Goal: Information Seeking & Learning: Learn about a topic

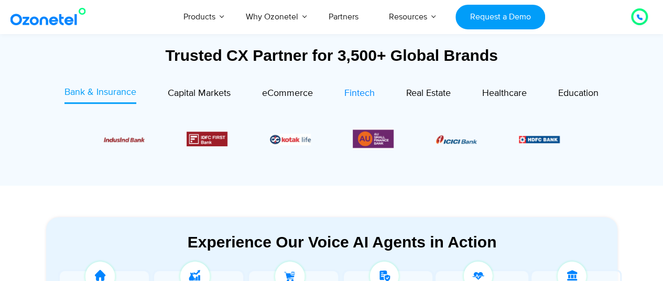
click at [358, 91] on span "Fintech" at bounding box center [359, 93] width 30 height 12
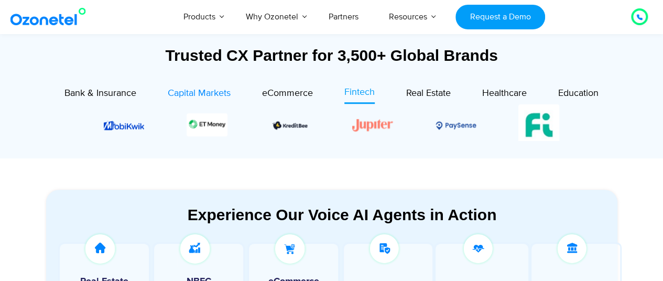
click at [211, 92] on span "Capital Markets" at bounding box center [199, 93] width 63 height 12
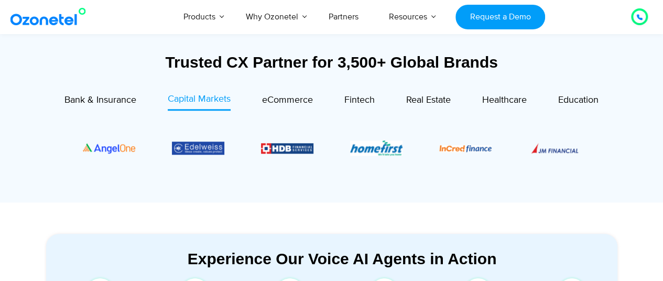
scroll to position [385, 0]
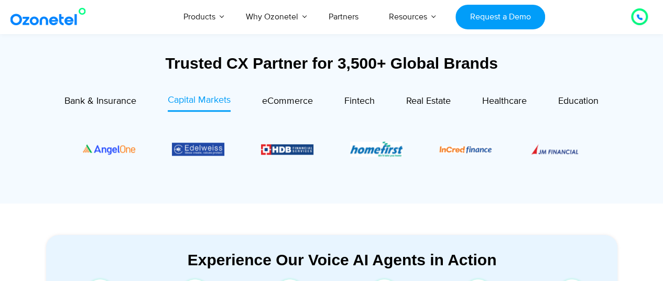
click at [125, 90] on div "Trusted CX Partner for 3,500+ Global Brands Bank & Insurance Capital Markets" at bounding box center [331, 126] width 571 height 144
click at [123, 112] on div at bounding box center [332, 112] width 550 height 1
click at [128, 101] on span "Bank & Insurance" at bounding box center [100, 101] width 72 height 12
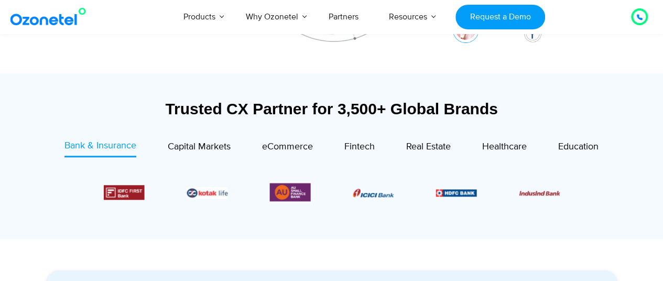
scroll to position [339, 0]
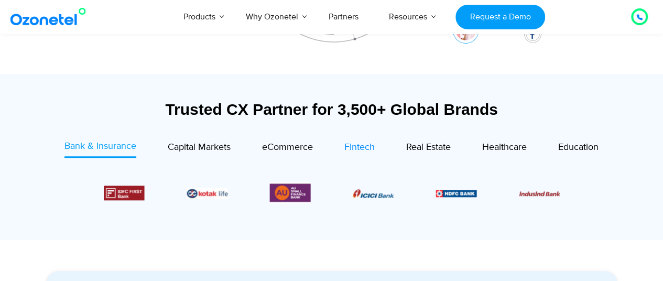
click at [362, 149] on span "Fintech" at bounding box center [359, 147] width 30 height 12
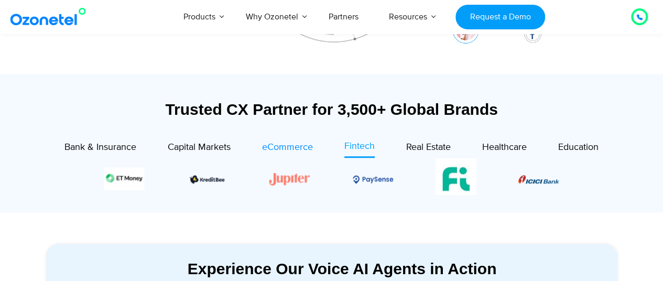
click at [288, 148] on span "eCommerce" at bounding box center [287, 147] width 51 height 12
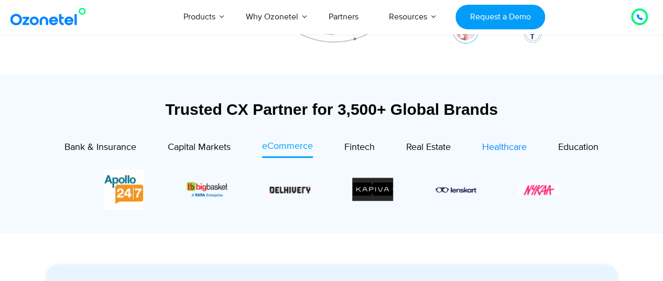
click at [519, 150] on span "Healthcare" at bounding box center [504, 147] width 45 height 12
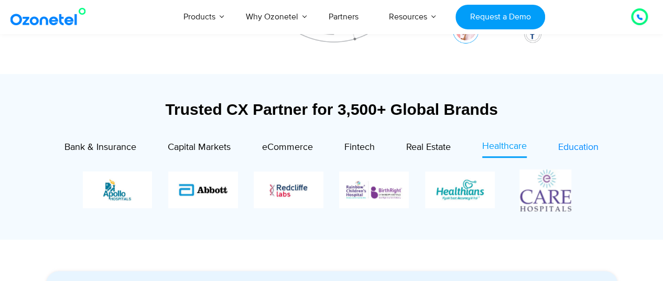
click at [580, 145] on span "Education" at bounding box center [578, 147] width 40 height 12
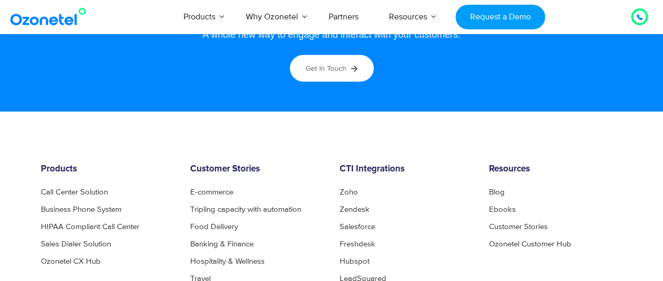
scroll to position [5494, 0]
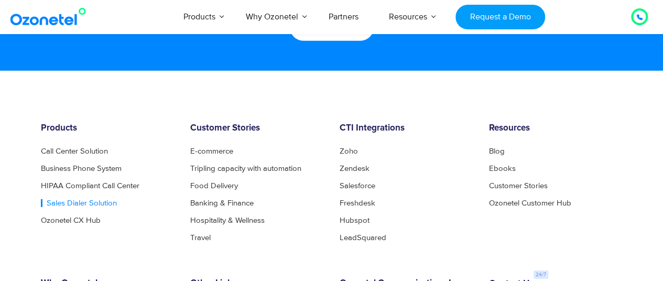
click at [96, 201] on link "Sales Dialer Solution" at bounding box center [79, 203] width 76 height 8
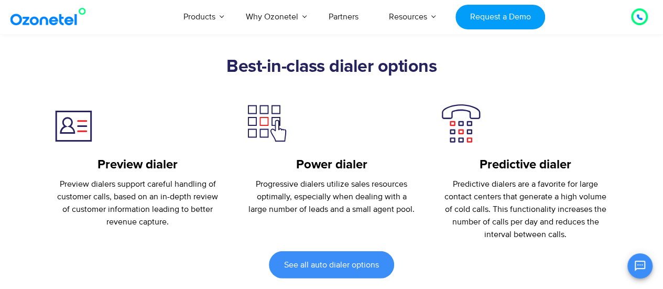
scroll to position [1473, 0]
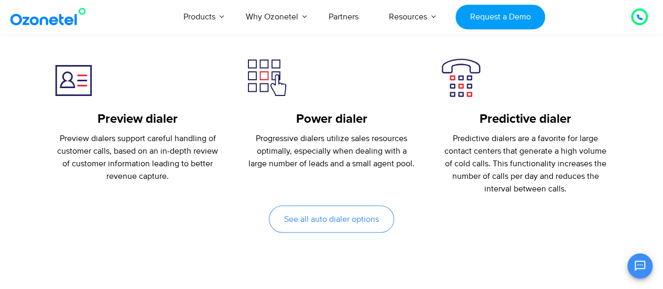
click at [353, 226] on link "See all auto dialer options" at bounding box center [331, 218] width 125 height 27
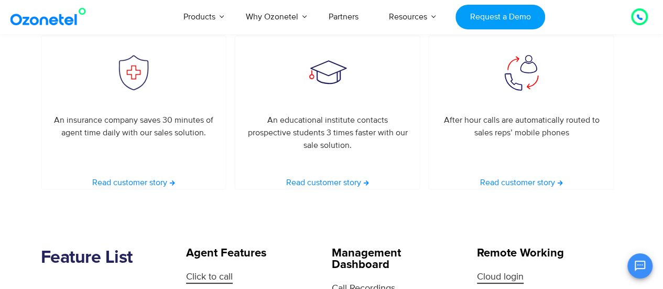
scroll to position [2011, 0]
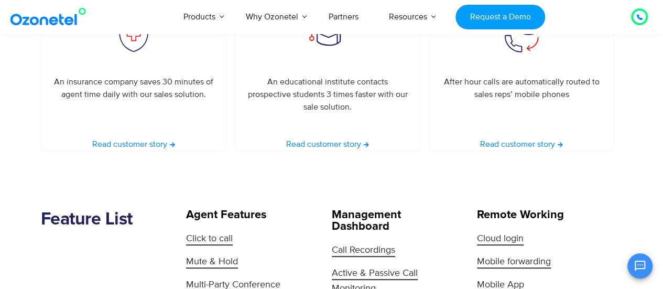
click at [219, 183] on section "Feature List Agent Features Click to call Mute & Hold Multi-Party Conference Co…" at bounding box center [331, 278] width 663 height 255
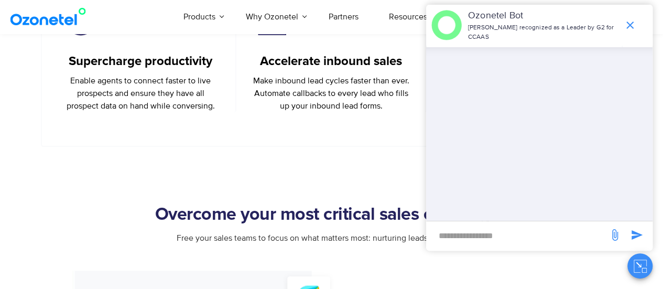
scroll to position [462, 0]
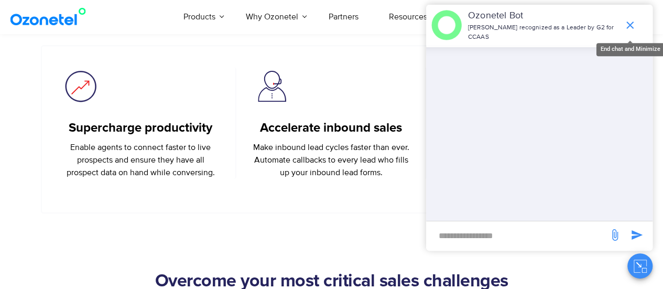
click at [627, 25] on icon "end chat or minimize" at bounding box center [629, 25] width 13 height 13
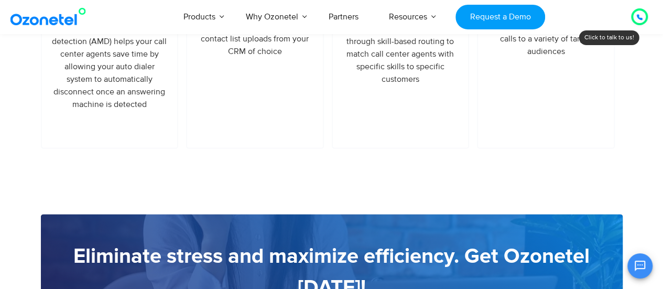
scroll to position [1241, 0]
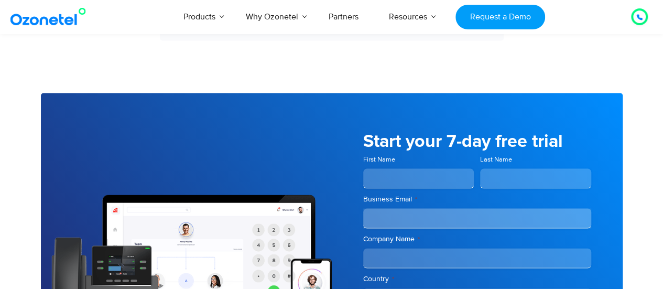
scroll to position [3011, 0]
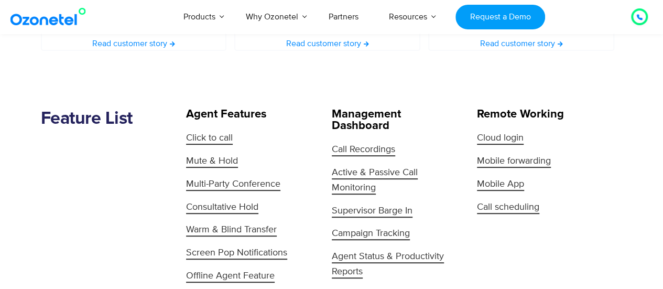
scroll to position [2146, 0]
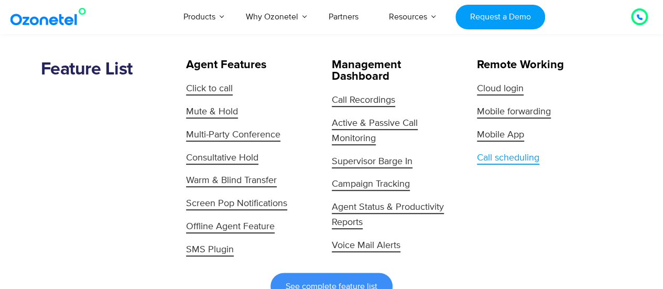
click at [495, 152] on span "Call scheduling" at bounding box center [508, 158] width 62 height 13
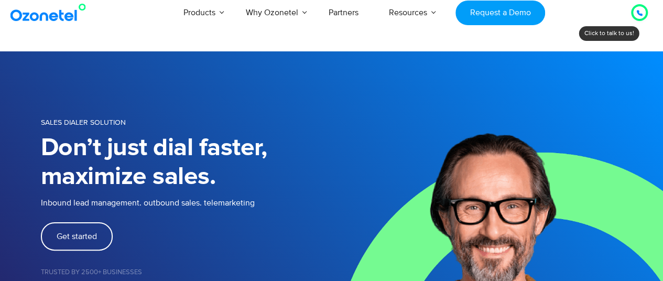
scroll to position [0, 0]
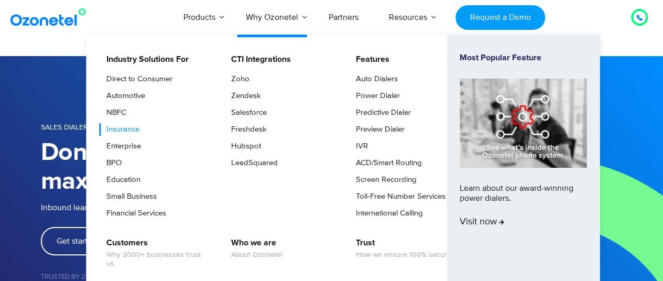
click at [134, 128] on link "Insurance" at bounding box center [120, 129] width 41 height 13
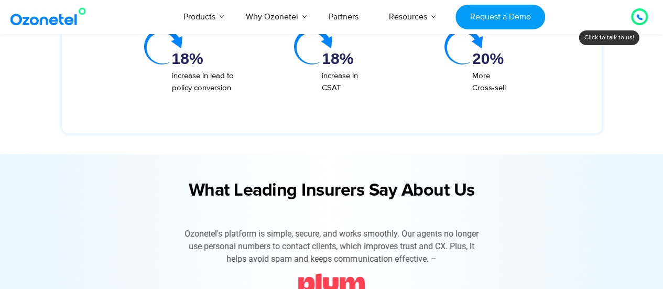
scroll to position [2499, 0]
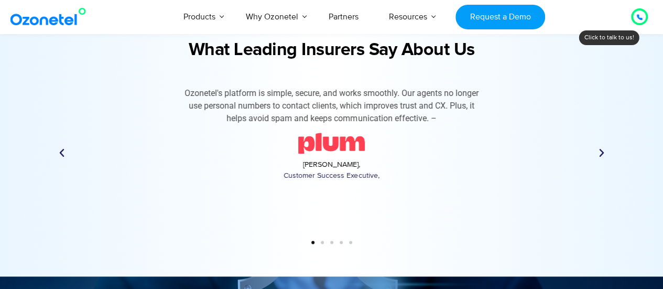
click at [61, 153] on icon "Previous slide" at bounding box center [62, 153] width 10 height 10
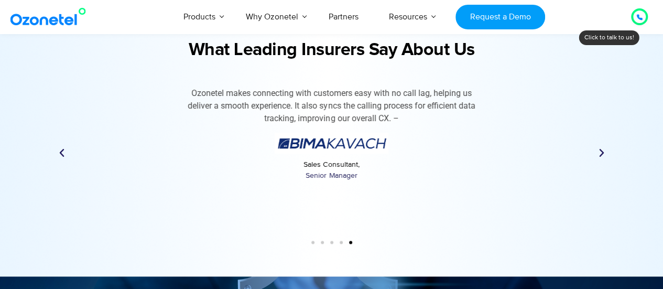
click at [61, 153] on icon "Previous slide" at bounding box center [62, 153] width 10 height 10
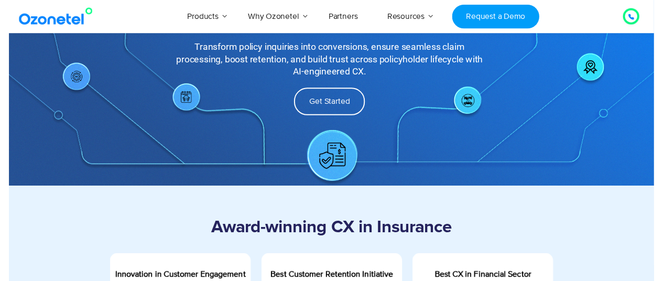
scroll to position [0, 0]
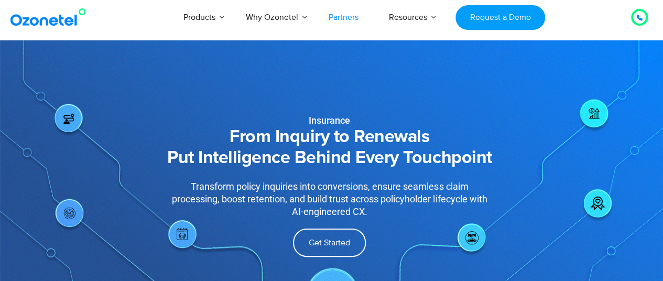
click at [332, 18] on link "Partners" at bounding box center [343, 17] width 60 height 35
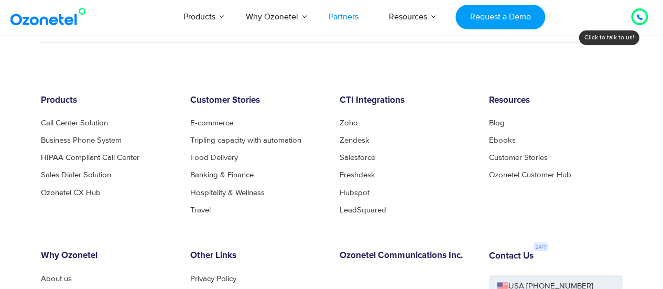
scroll to position [2806, 0]
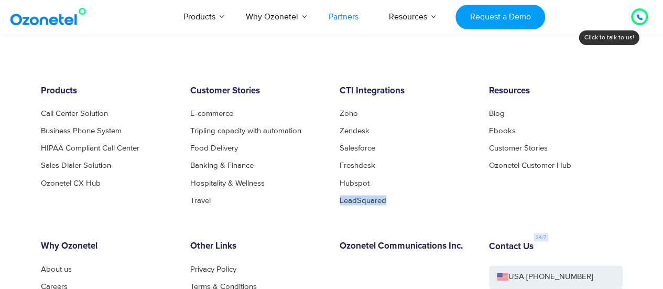
drag, startPoint x: 365, startPoint y: 201, endPoint x: 381, endPoint y: 188, distance: 21.3
click at [381, 188] on div "Products Call Center Solution Business Phone System HIPAA Compliant Call Center…" at bounding box center [331, 244] width 597 height 317
click at [377, 197] on link "LeadSquared" at bounding box center [365, 200] width 52 height 8
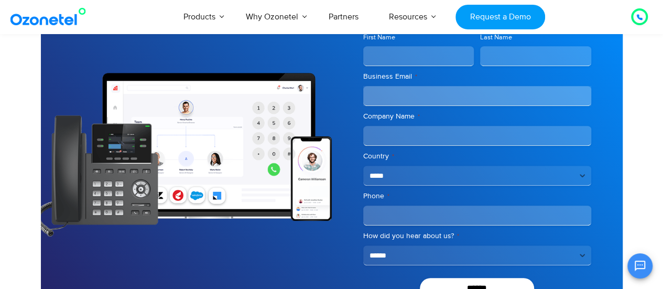
scroll to position [2253, 0]
